Goal: Information Seeking & Learning: Check status

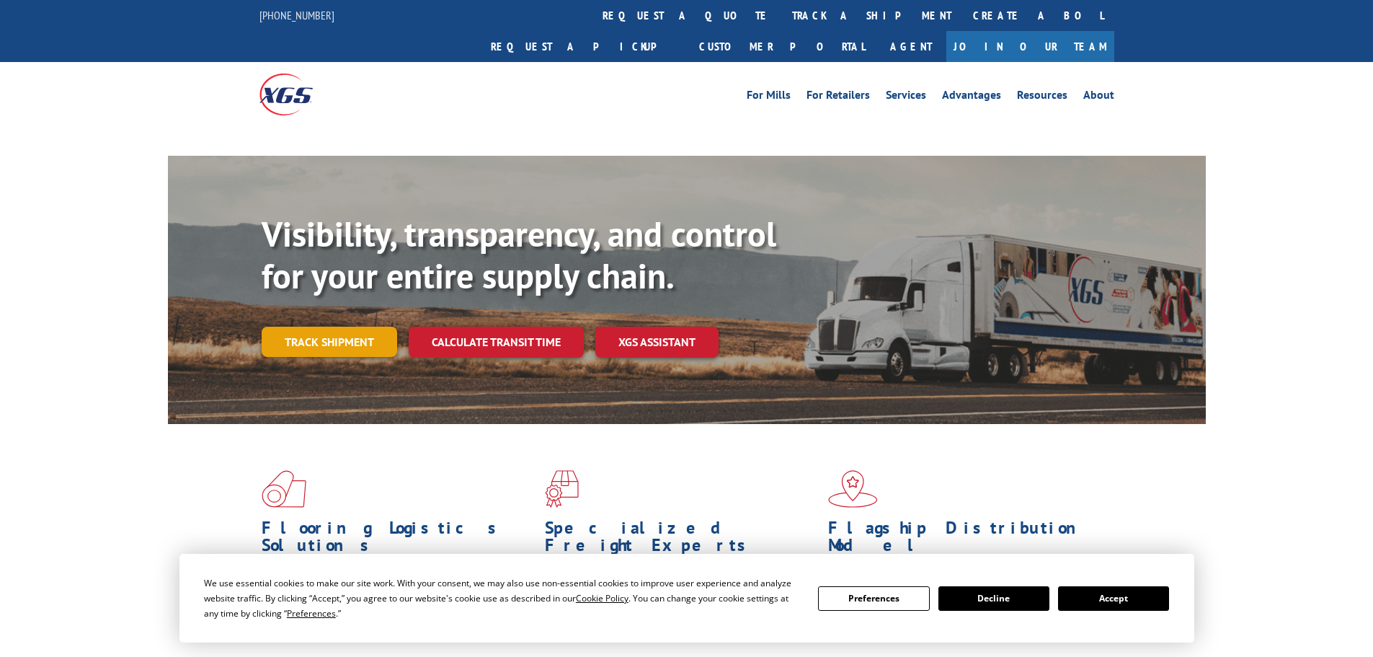
click at [351, 327] on link "Track shipment" at bounding box center [330, 342] width 136 height 30
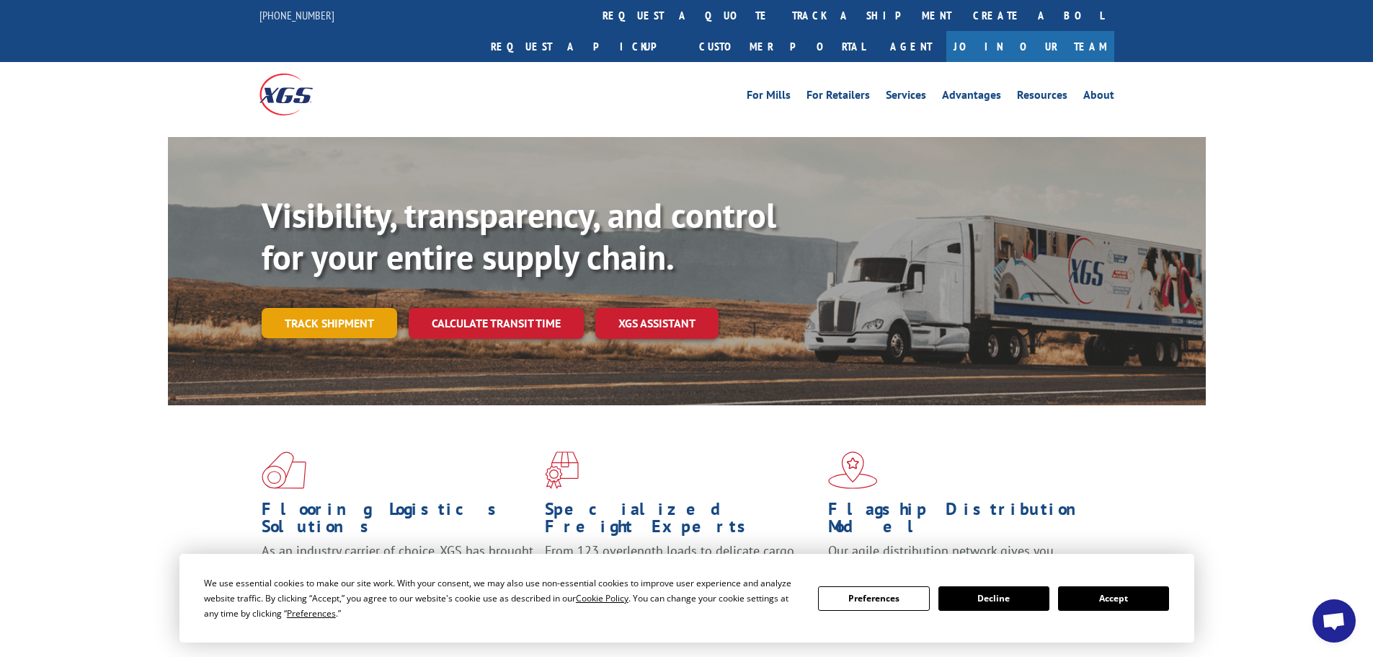
click at [352, 308] on link "Track shipment" at bounding box center [330, 323] width 136 height 30
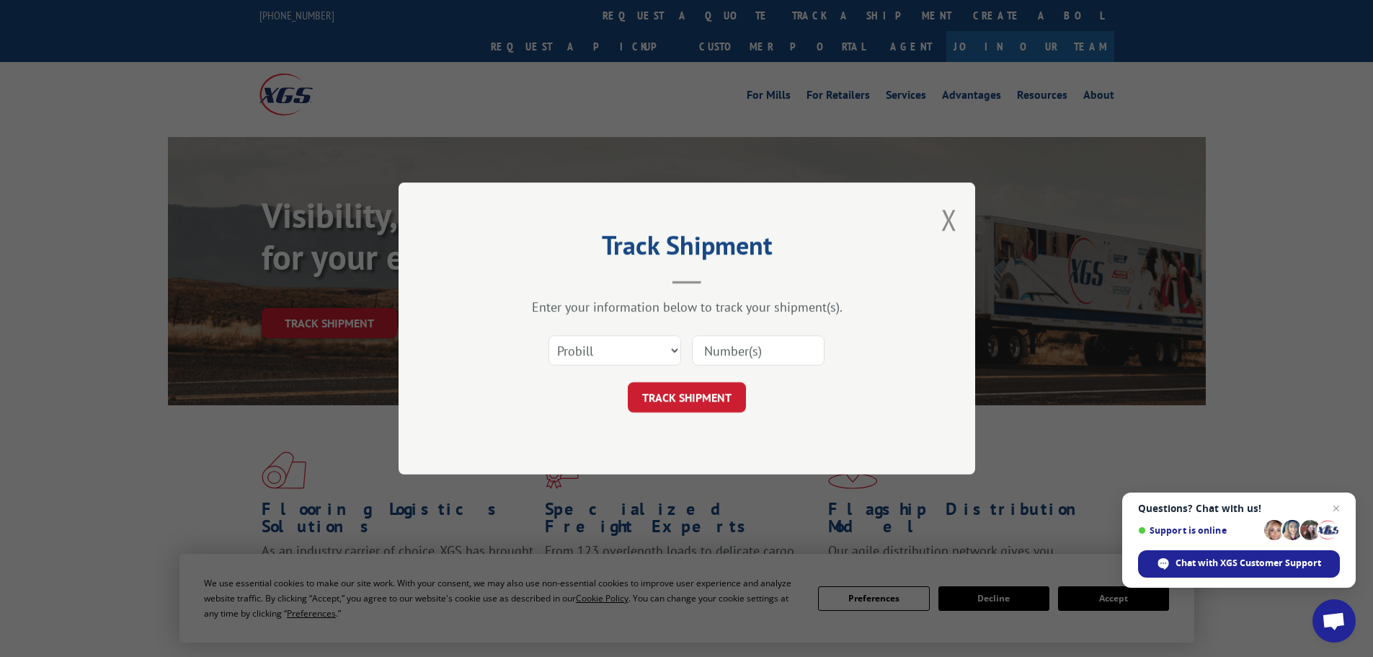
paste input "1950758297"
type input "1950758297"
click at [676, 399] on button "TRACK SHIPMENT" at bounding box center [687, 397] width 118 height 30
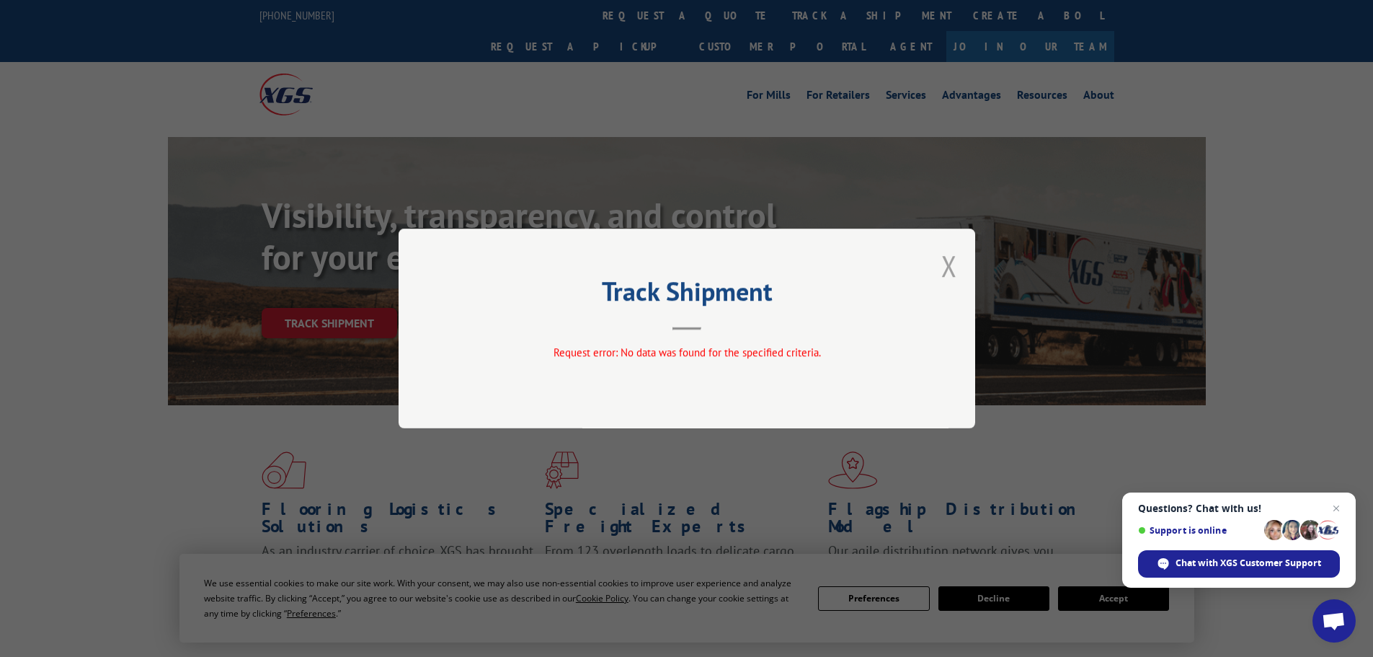
click at [945, 260] on button "Close modal" at bounding box center [949, 266] width 16 height 38
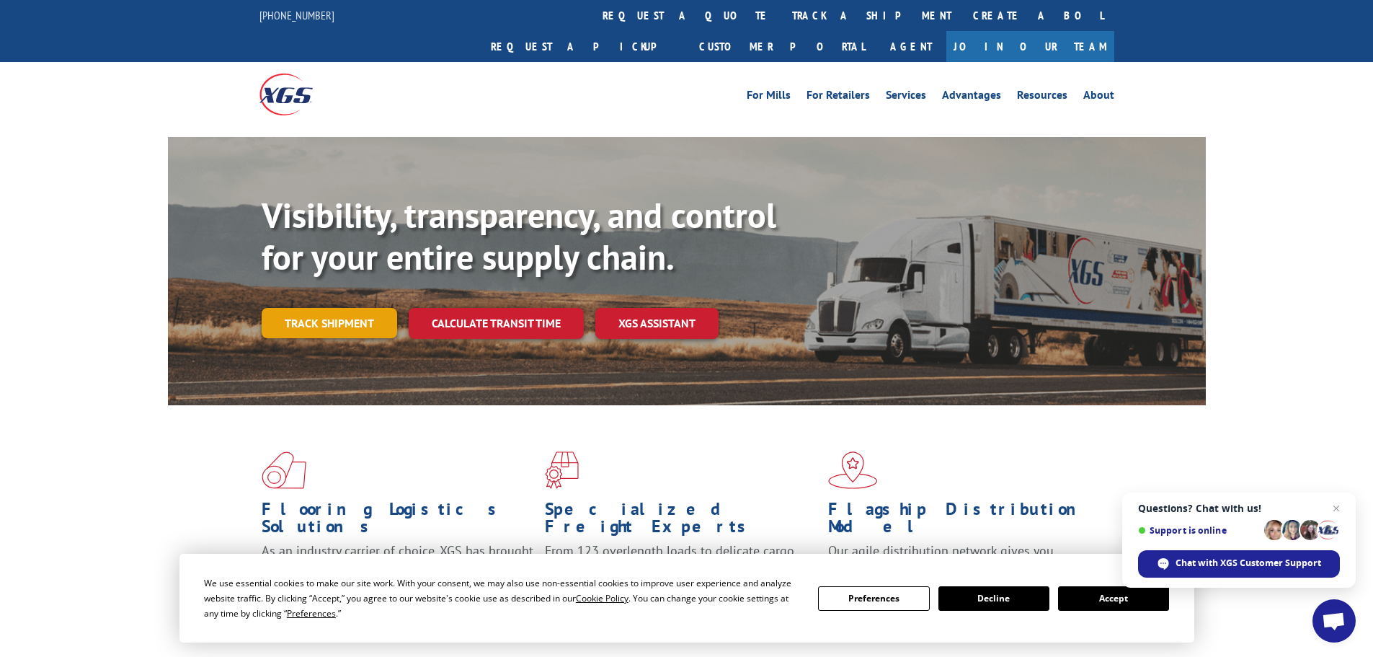
click at [297, 308] on link "Track shipment" at bounding box center [330, 323] width 136 height 30
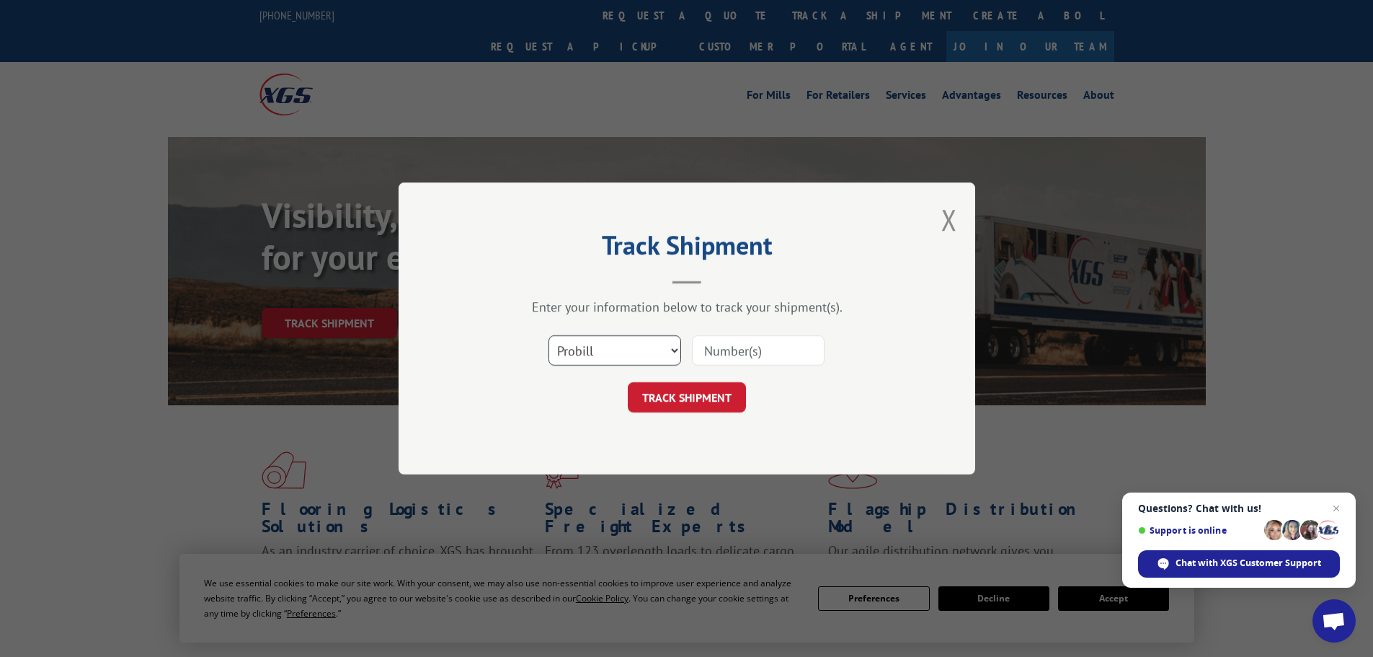
click at [641, 343] on select "Select category... Probill BOL PO" at bounding box center [615, 350] width 133 height 30
select select "po"
click at [549, 335] on select "Select category... Probill BOL PO" at bounding box center [615, 350] width 133 height 30
paste input "18543456"
type input "18543456"
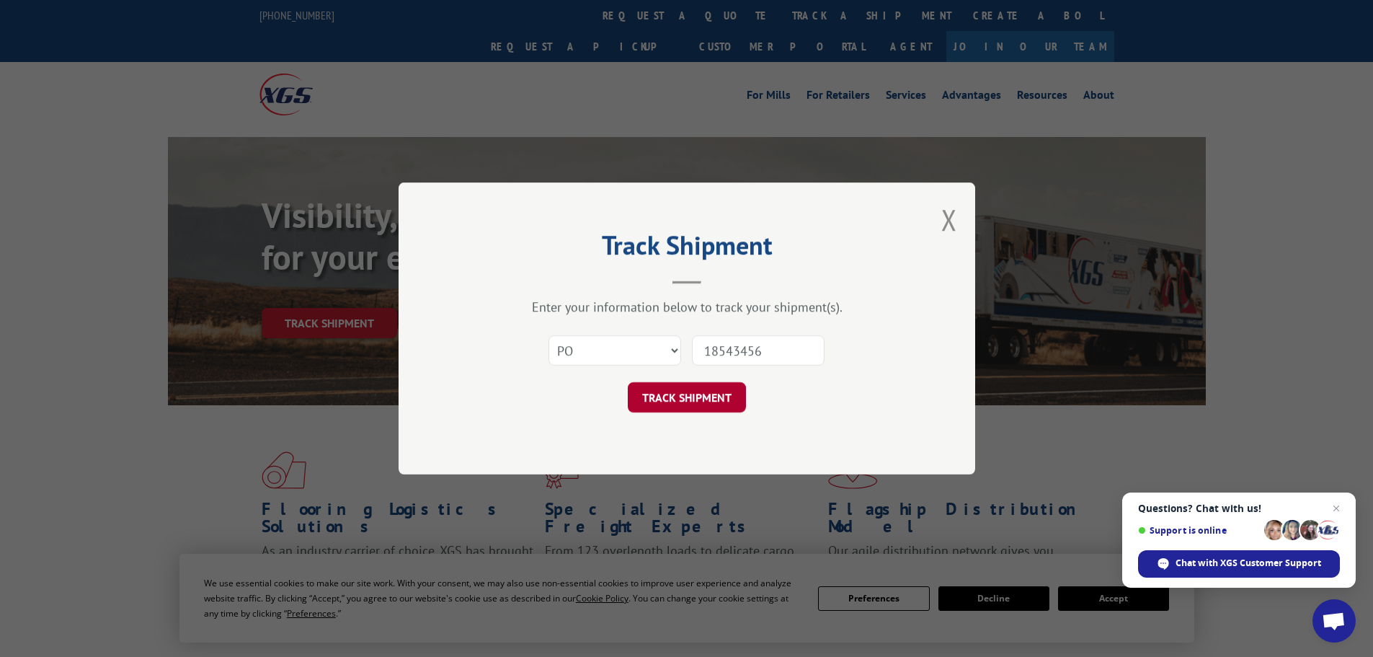
click at [707, 393] on button "TRACK SHIPMENT" at bounding box center [687, 397] width 118 height 30
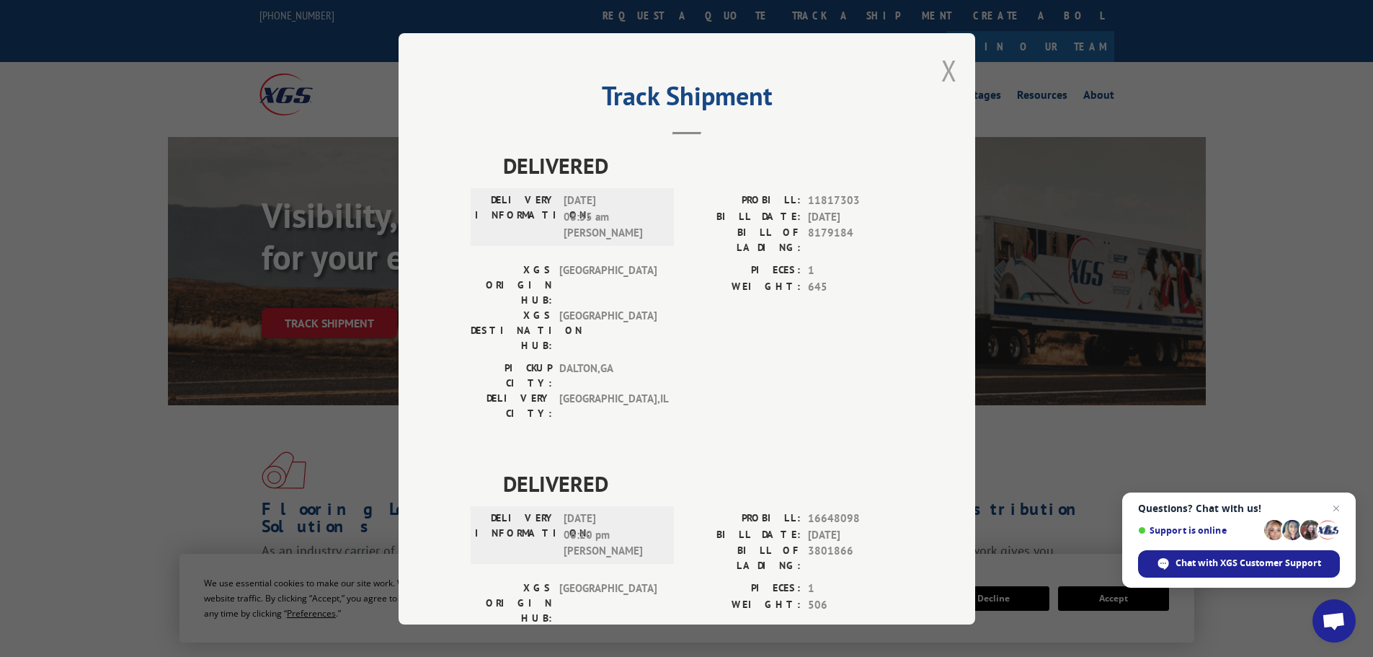
click at [941, 71] on button "Close modal" at bounding box center [949, 70] width 16 height 38
